Goal: Check status: Check status

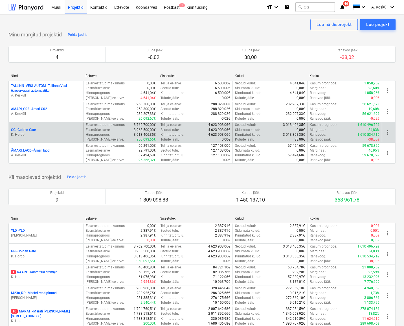
click at [36, 132] on p "K. Hordo" at bounding box center [46, 134] width 70 height 5
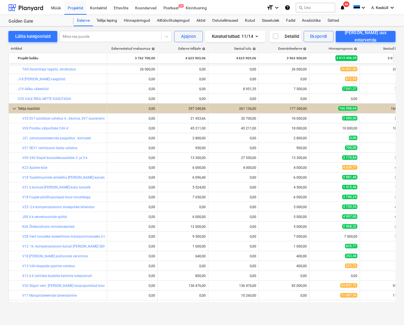
scroll to position [734, 0]
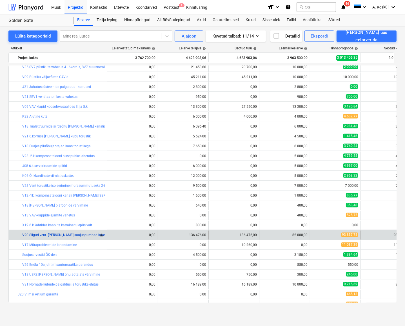
click at [59, 233] on link "V20 Siiguri vent. [PERSON_NAME] soojuspumbad koos paigaldusega" at bounding box center [74, 235] width 105 height 4
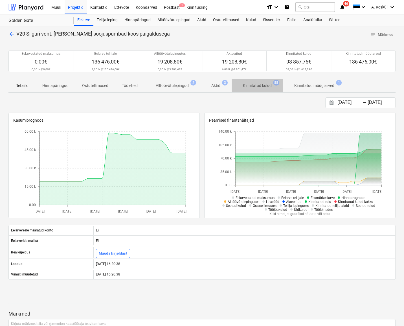
click at [253, 86] on p "Kinnitatud kulud" at bounding box center [257, 86] width 29 height 6
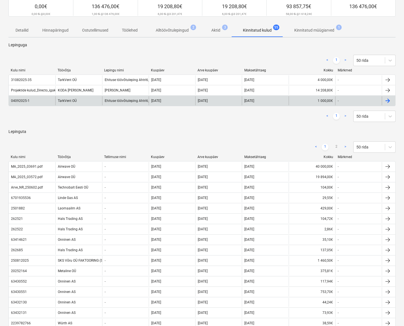
scroll to position [51, 0]
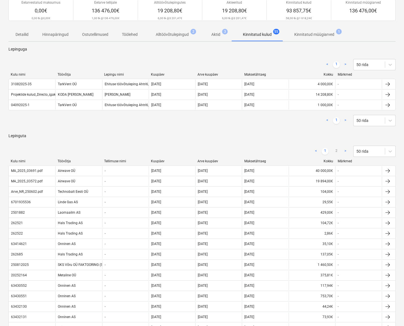
click at [214, 161] on div "Arve kuupäev" at bounding box center [218, 161] width 42 height 4
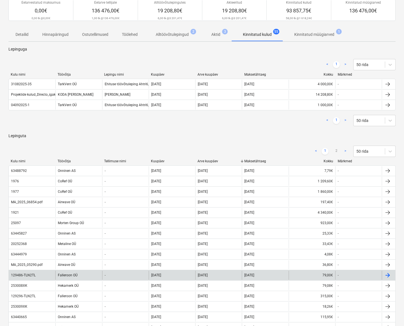
click at [70, 274] on div "Falleroon OÜ" at bounding box center [78, 274] width 47 height 9
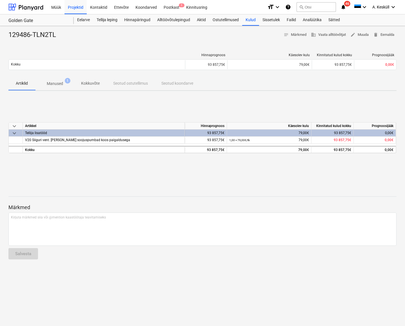
click at [59, 87] on span "Manused 1" at bounding box center [55, 83] width 39 height 10
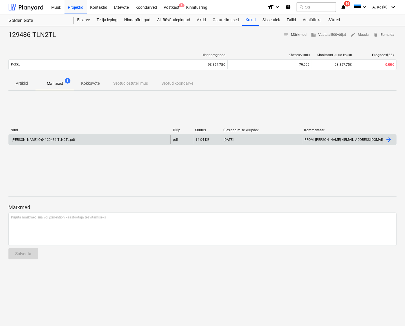
click at [107, 142] on div "[PERSON_NAME] O� 129486-TLN2TL.pdf" at bounding box center [90, 139] width 162 height 9
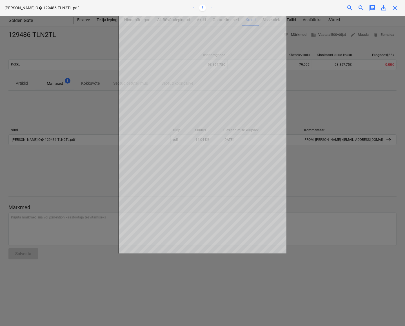
click at [343, 262] on div at bounding box center [202, 171] width 405 height 310
